Goal: Information Seeking & Learning: Learn about a topic

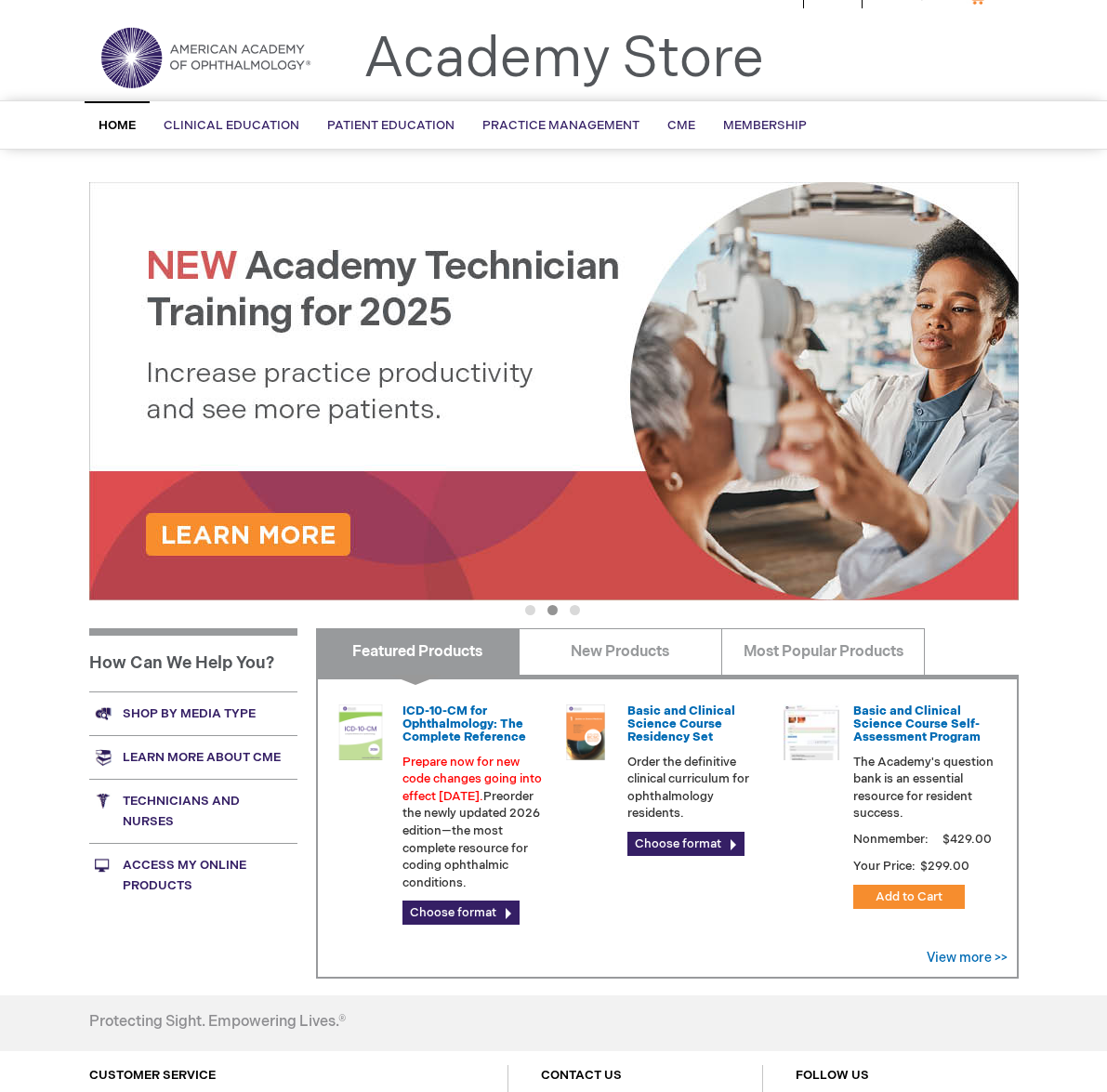
scroll to position [36, 0]
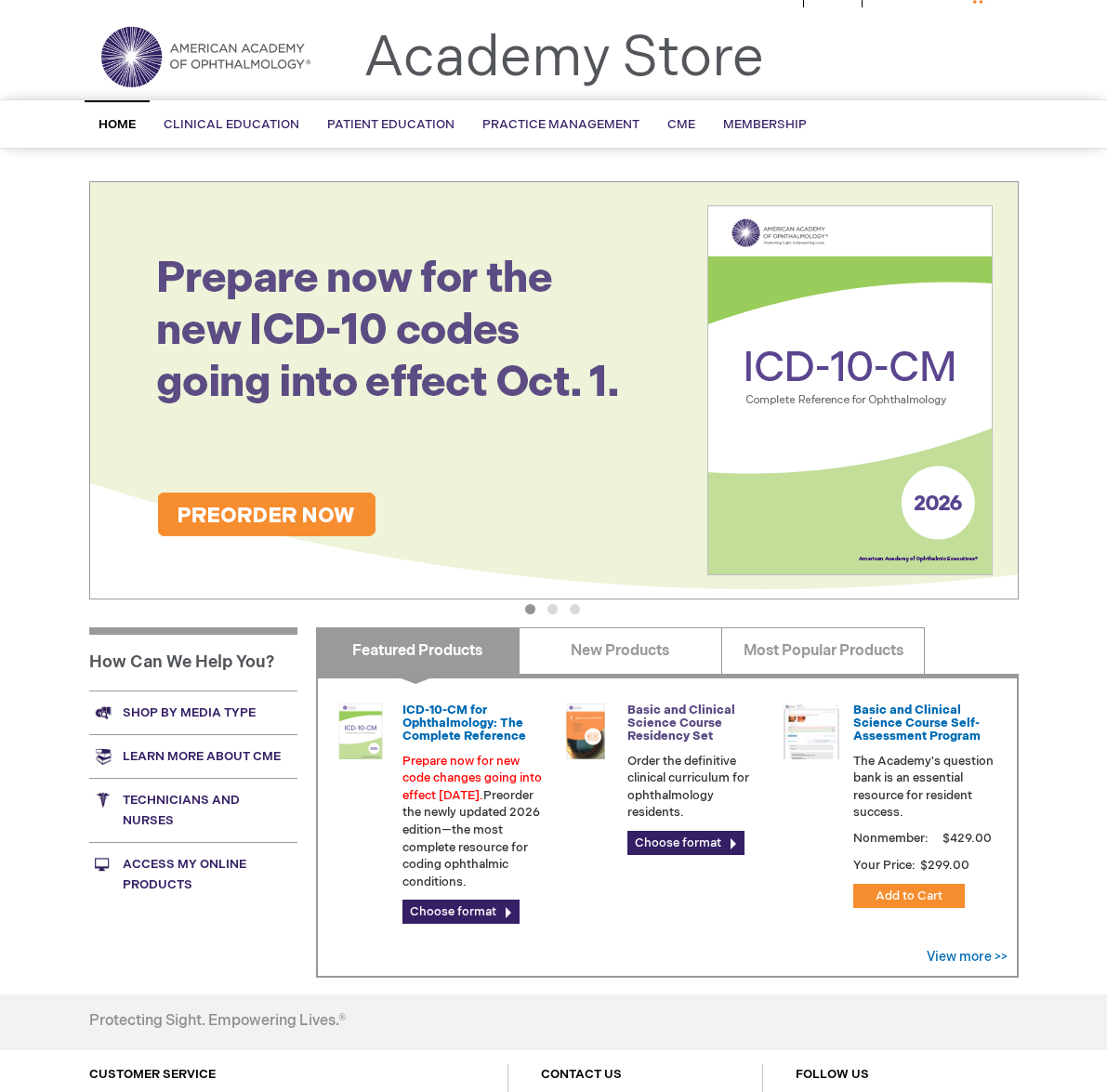
click at [673, 716] on link "Basic and Clinical Science Course Residency Set" at bounding box center [681, 724] width 108 height 42
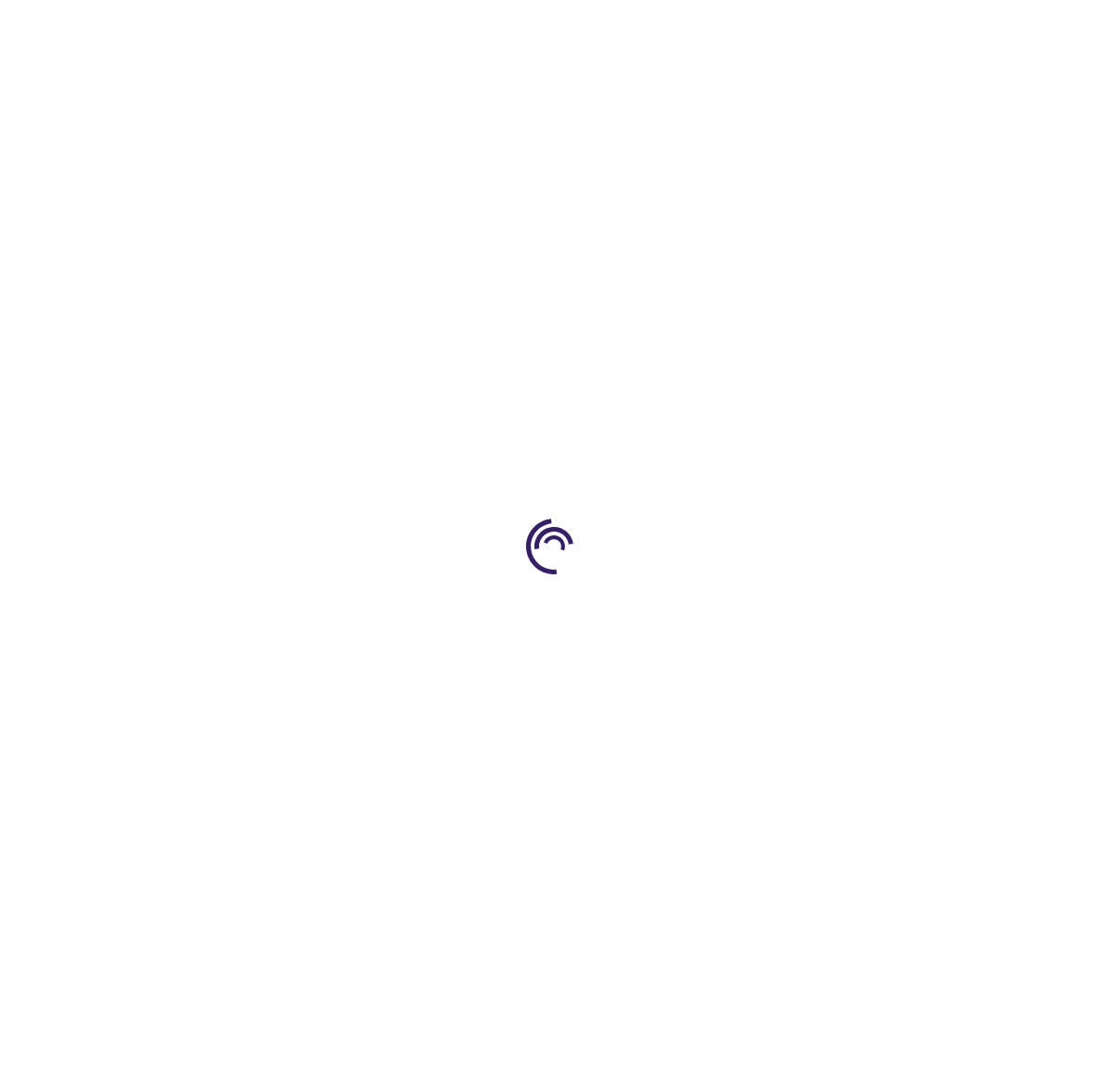
type input "0"
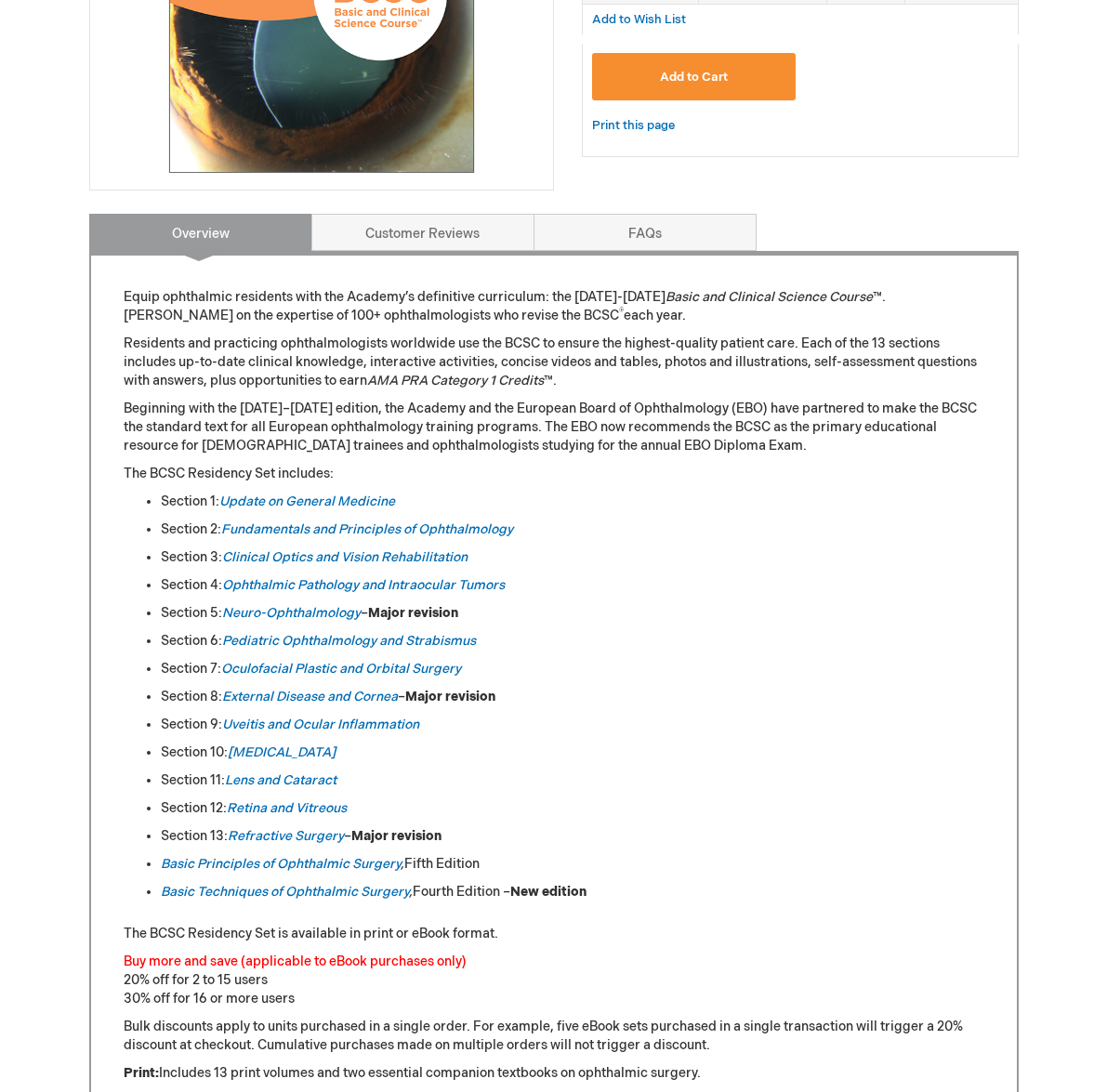
scroll to position [555, 0]
click at [333, 611] on em "Neuro-Ophthalmology" at bounding box center [291, 612] width 138 height 16
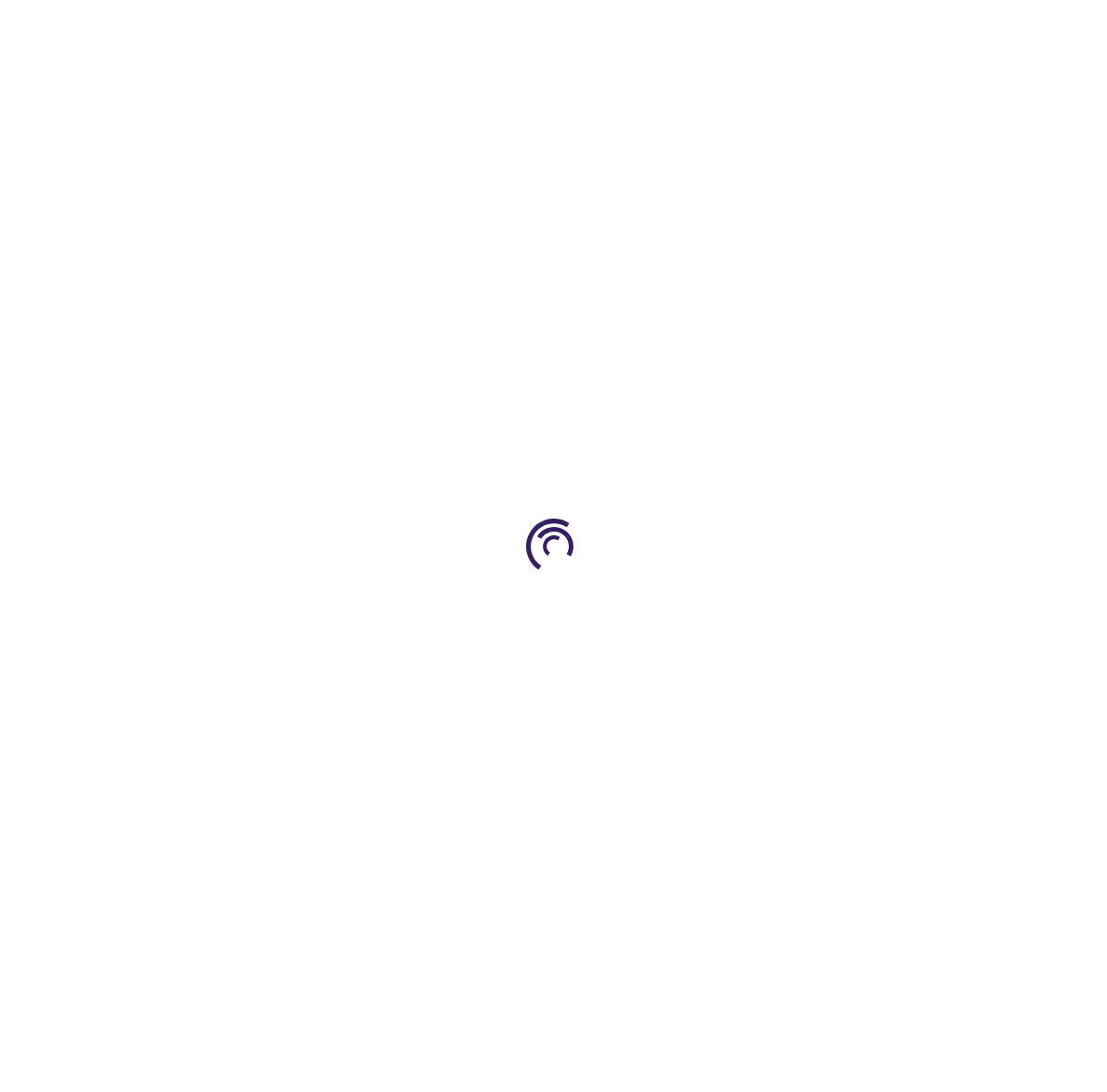
type input "0"
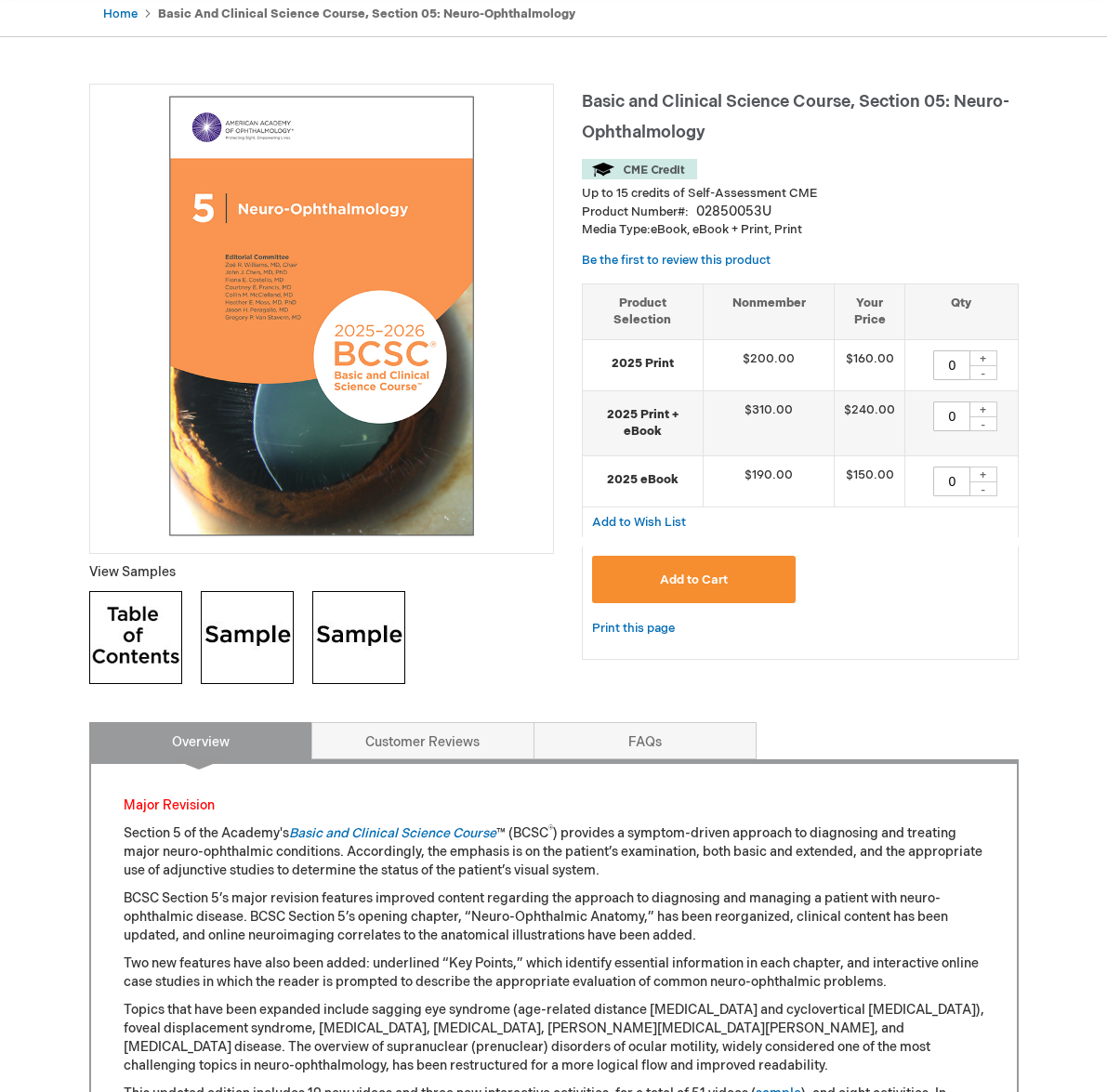
scroll to position [189, 0]
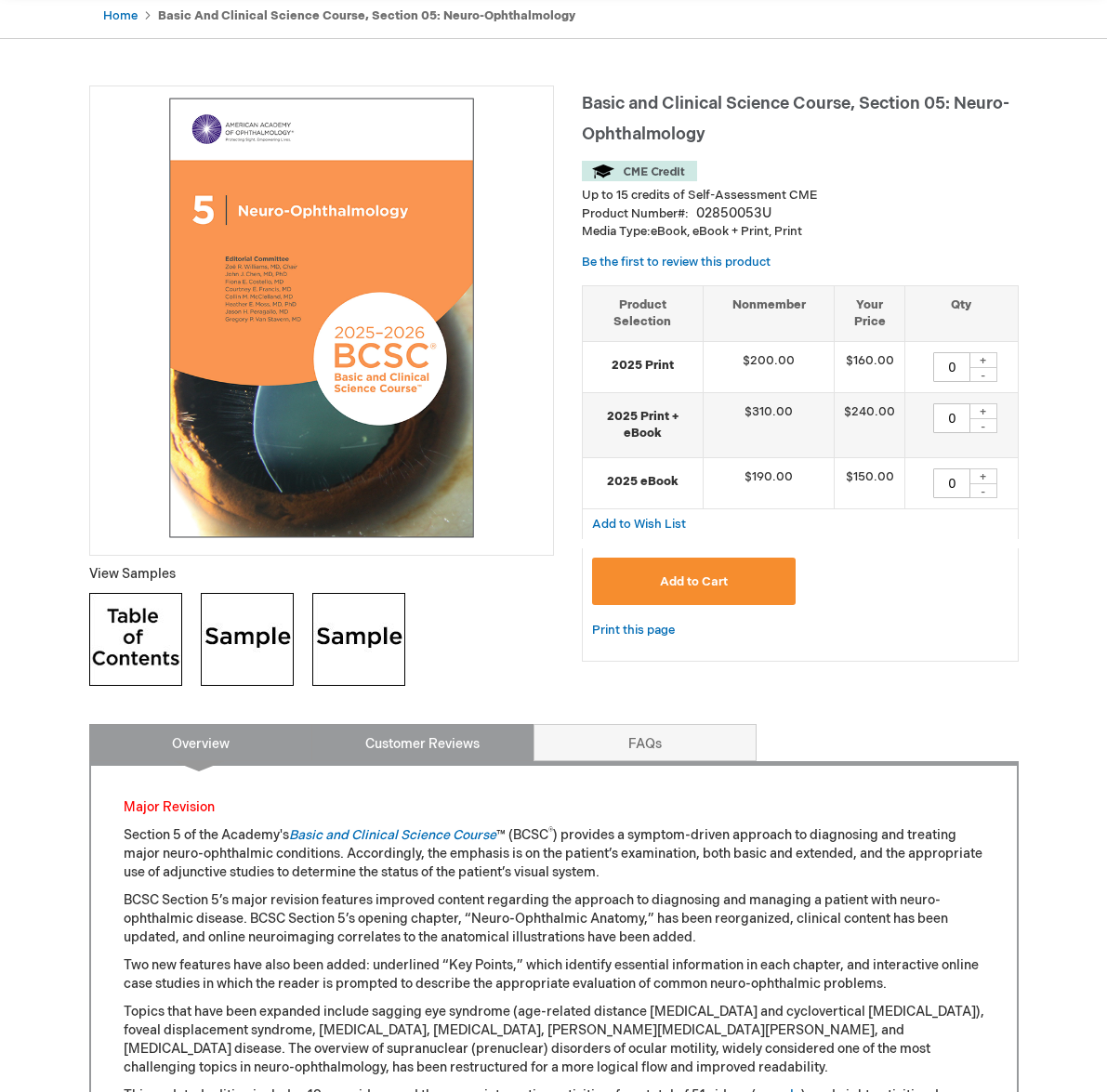
click at [463, 747] on link "Customer Reviews" at bounding box center [423, 742] width 223 height 37
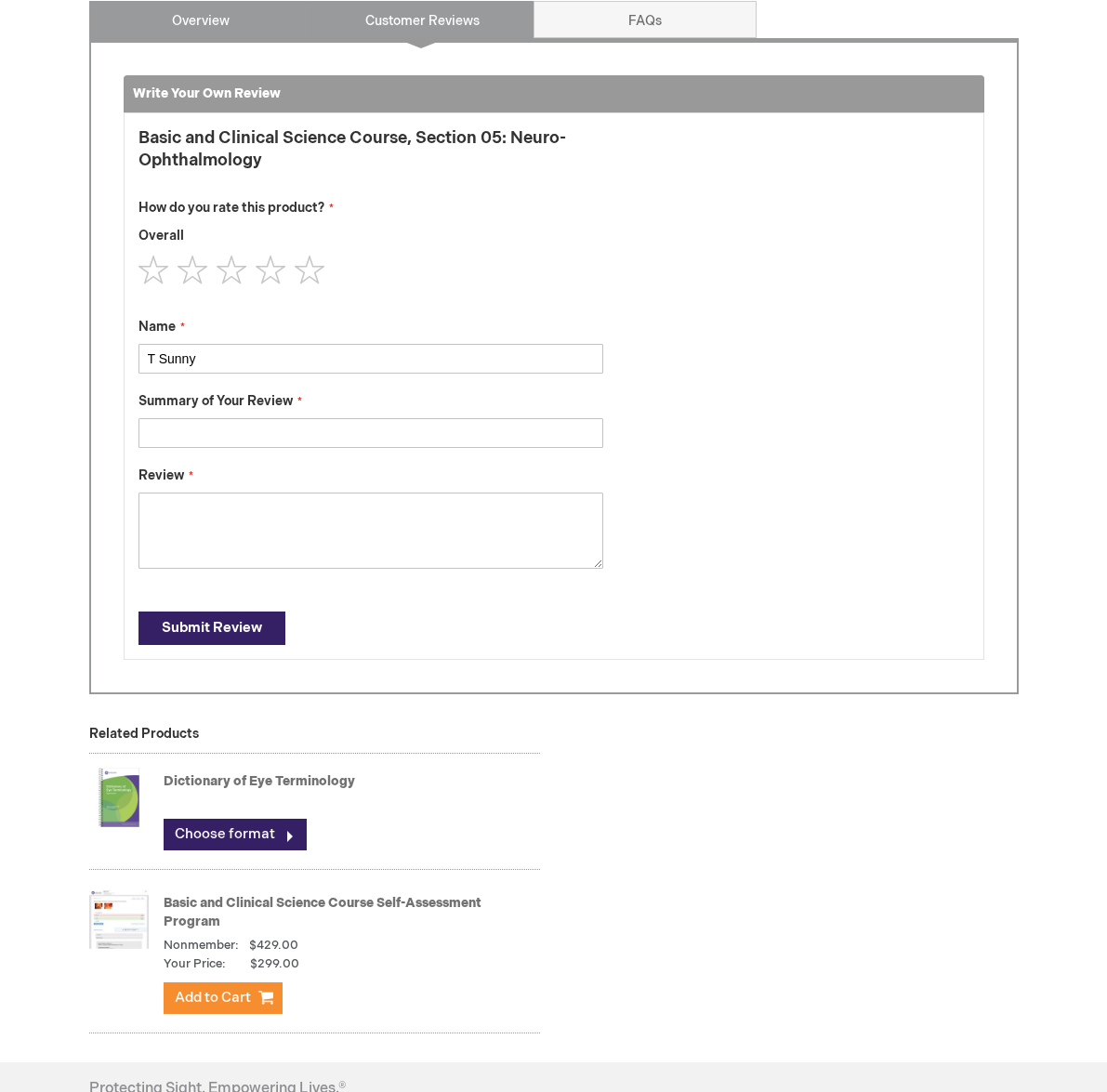
click at [235, 31] on link "Overview" at bounding box center [201, 19] width 223 height 37
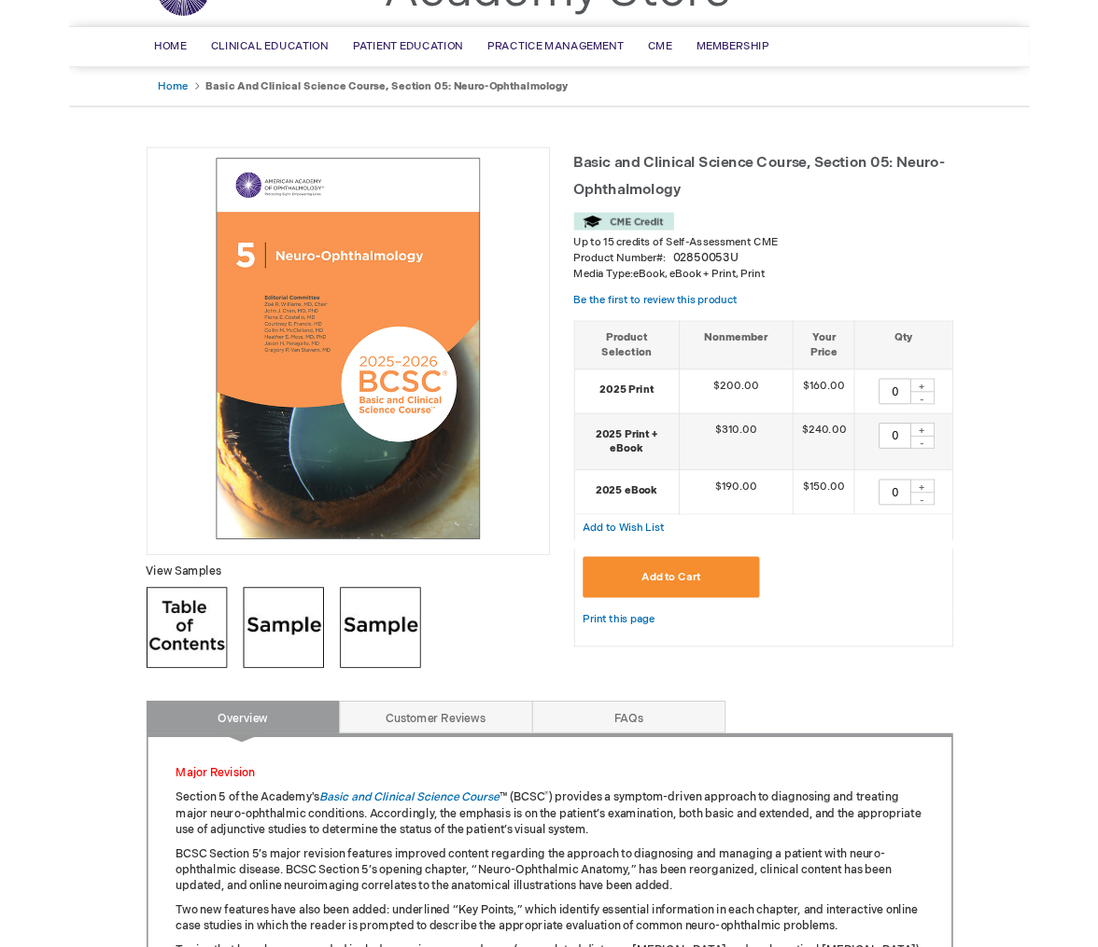
scroll to position [105, 0]
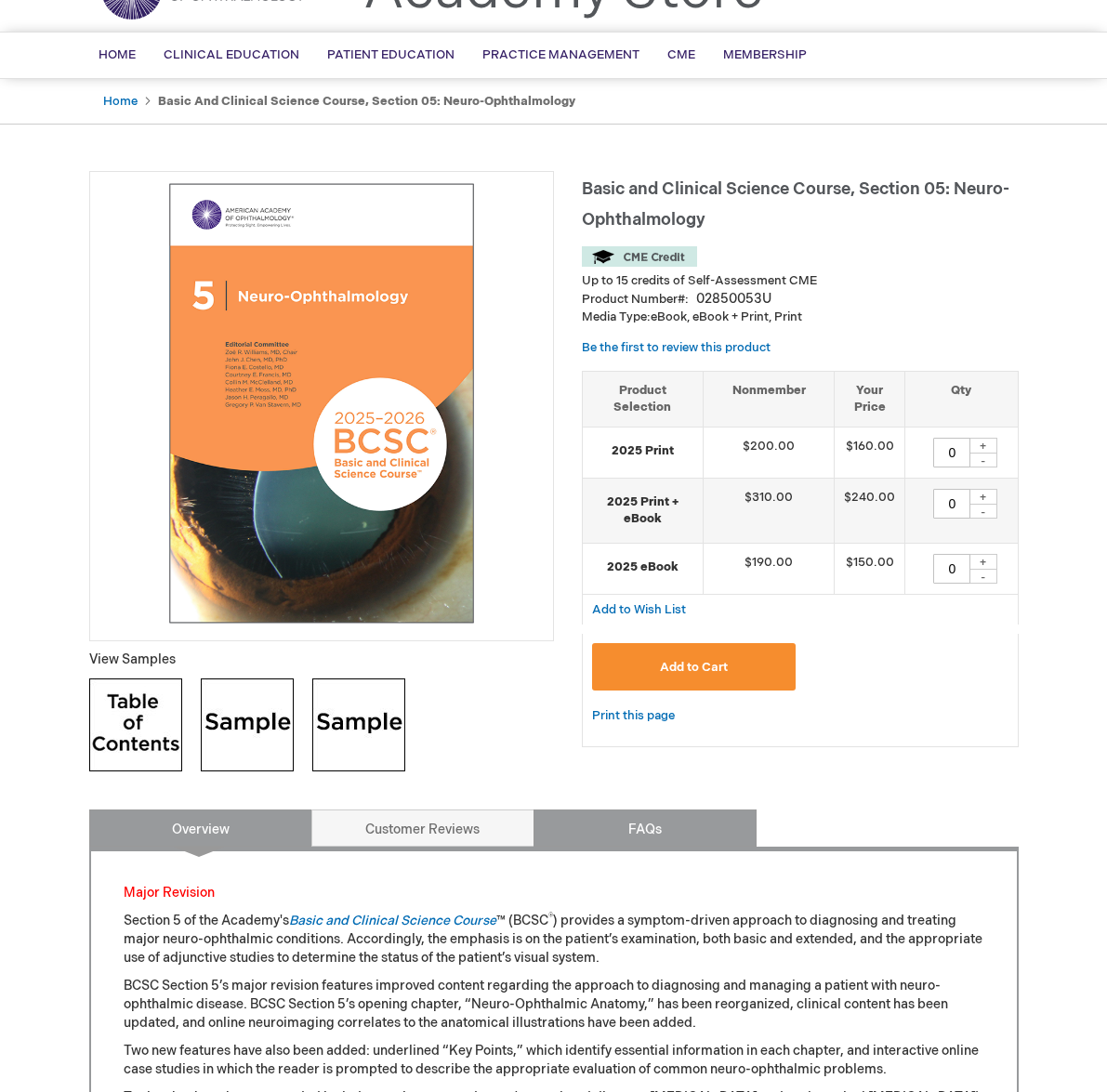
click at [665, 822] on link "FAQs" at bounding box center [645, 827] width 223 height 37
